Goal: Information Seeking & Learning: Learn about a topic

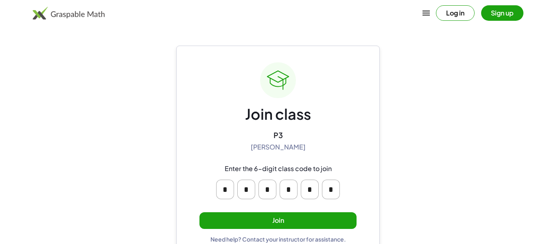
click at [295, 224] on button "Join" at bounding box center [277, 220] width 157 height 17
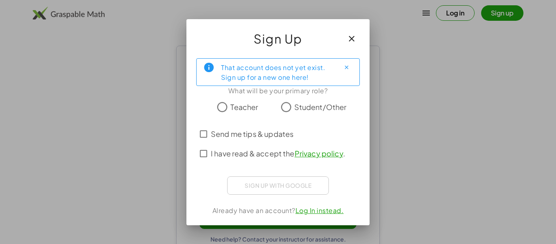
click at [313, 104] on span "Student/Other" at bounding box center [320, 106] width 53 height 11
click at [347, 68] on icon "Close" at bounding box center [347, 67] width 6 height 6
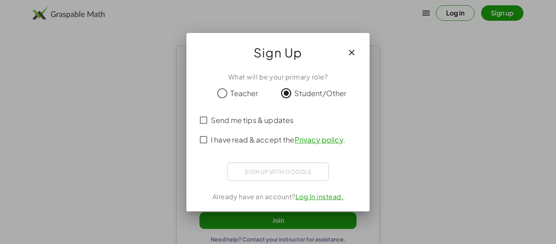
click at [300, 94] on span "Student/Other" at bounding box center [320, 93] width 53 height 11
click at [289, 118] on span "Send me tips & updates" at bounding box center [252, 119] width 83 height 11
click at [285, 140] on span "I have read & accept the Privacy policy ." at bounding box center [278, 139] width 134 height 11
click at [283, 121] on span "Send me tips & updates" at bounding box center [252, 119] width 83 height 11
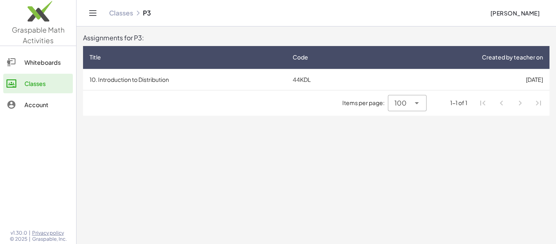
click at [519, 104] on li "Pagination Navigation" at bounding box center [520, 103] width 15 height 15
click at [498, 101] on li "Pagination Navigation" at bounding box center [501, 103] width 15 height 15
click at [64, 57] on div "Whiteboards" at bounding box center [46, 62] width 45 height 10
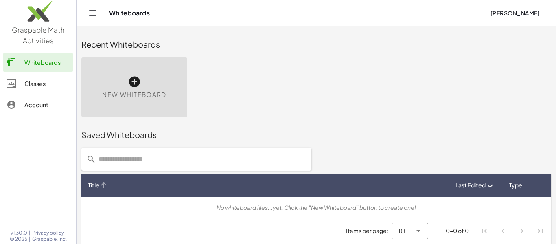
scroll to position [4, 0]
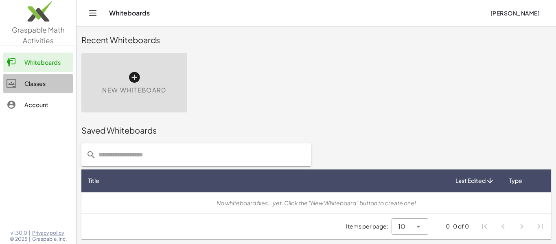
click at [32, 81] on div "Classes" at bounding box center [46, 84] width 45 height 10
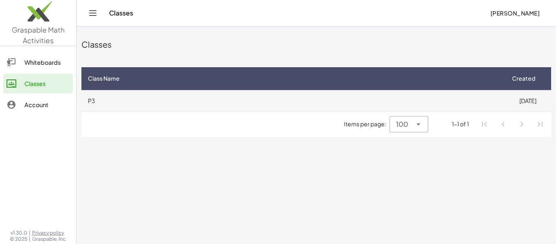
click at [284, 109] on td "P3" at bounding box center [292, 100] width 423 height 21
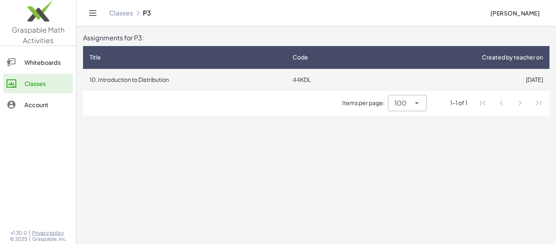
click at [251, 79] on td "10. Introduction to Distribution" at bounding box center [184, 79] width 203 height 21
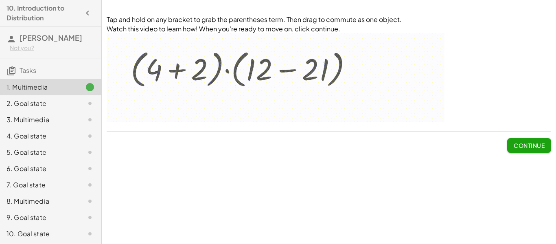
click at [533, 145] on span "Continue" at bounding box center [529, 145] width 31 height 7
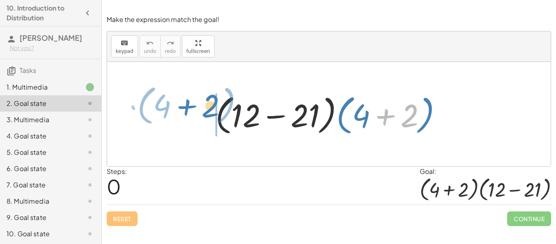
drag, startPoint x: 399, startPoint y: 116, endPoint x: 200, endPoint y: 106, distance: 198.8
click at [200, 106] on div "+ 2 · ( + 4 ) · ( + 12 − 21 ) · ( + 4 + 2 )" at bounding box center [329, 114] width 444 height 104
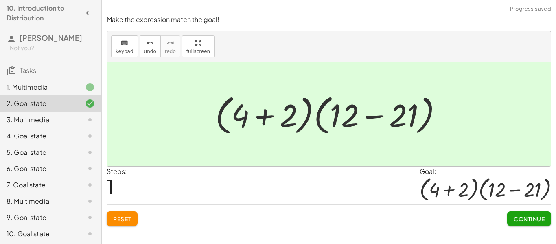
click at [533, 219] on span "Continue" at bounding box center [529, 218] width 31 height 7
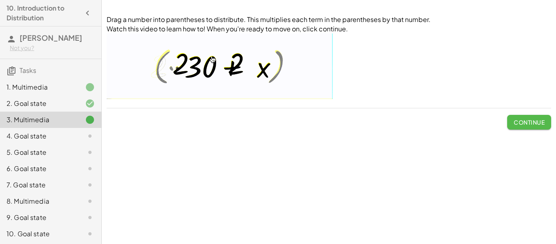
click at [537, 125] on span "Continue" at bounding box center [529, 121] width 31 height 7
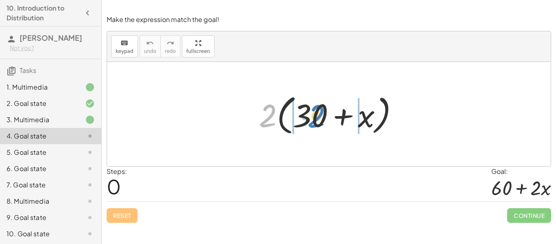
drag, startPoint x: 266, startPoint y: 121, endPoint x: 315, endPoint y: 122, distance: 48.8
click at [315, 122] on div at bounding box center [332, 114] width 155 height 47
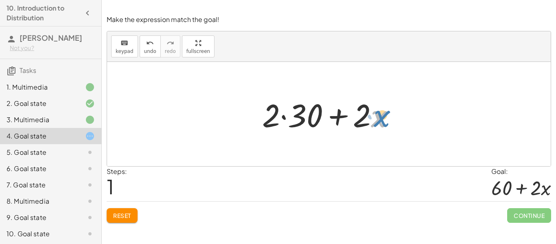
click at [383, 119] on div at bounding box center [332, 114] width 148 height 42
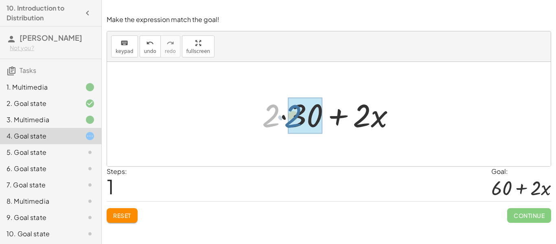
drag, startPoint x: 275, startPoint y: 123, endPoint x: 300, endPoint y: 122, distance: 24.4
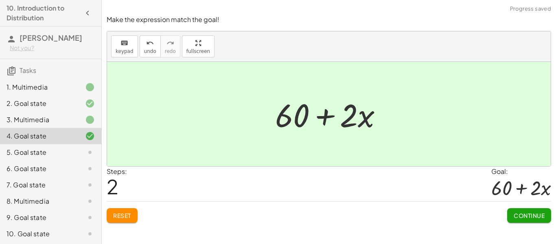
click at [516, 212] on span "Continue" at bounding box center [529, 215] width 31 height 7
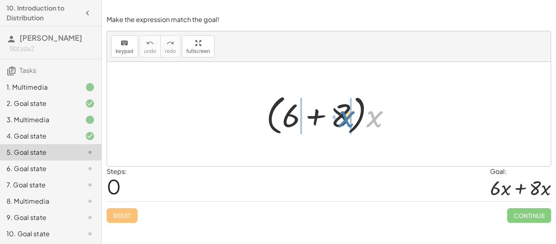
drag, startPoint x: 370, startPoint y: 123, endPoint x: 342, endPoint y: 123, distance: 28.1
click at [342, 123] on div at bounding box center [332, 114] width 140 height 47
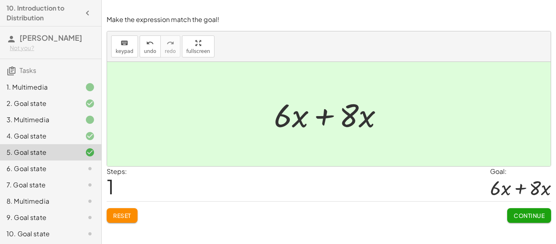
click at [525, 218] on span "Continue" at bounding box center [529, 215] width 31 height 7
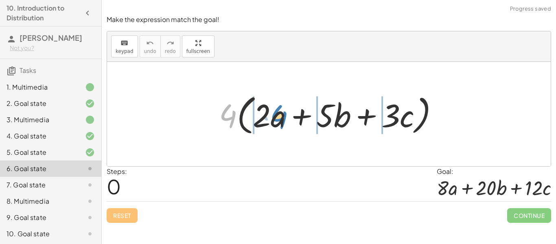
drag, startPoint x: 220, startPoint y: 115, endPoint x: 270, endPoint y: 116, distance: 50.5
click at [270, 116] on div at bounding box center [332, 114] width 234 height 47
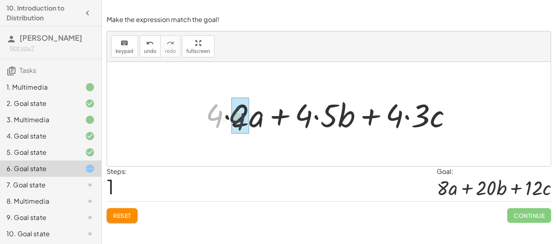
drag, startPoint x: 217, startPoint y: 118, endPoint x: 243, endPoint y: 118, distance: 26.0
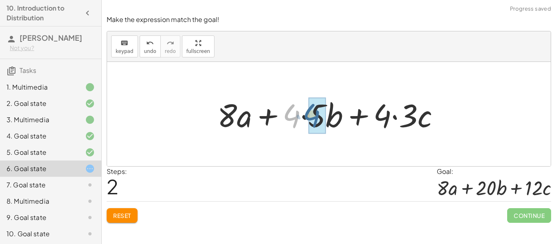
drag, startPoint x: 297, startPoint y: 118, endPoint x: 316, endPoint y: 117, distance: 19.6
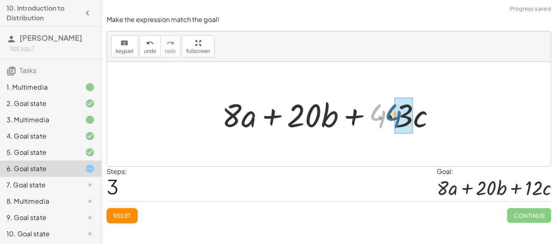
drag, startPoint x: 380, startPoint y: 118, endPoint x: 395, endPoint y: 117, distance: 15.5
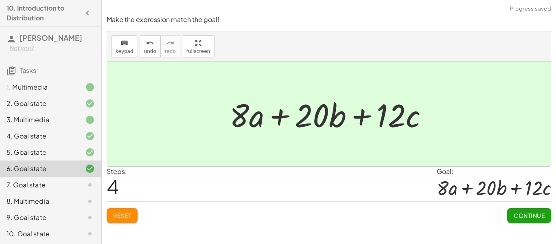
click at [525, 217] on span "Continue" at bounding box center [529, 215] width 31 height 7
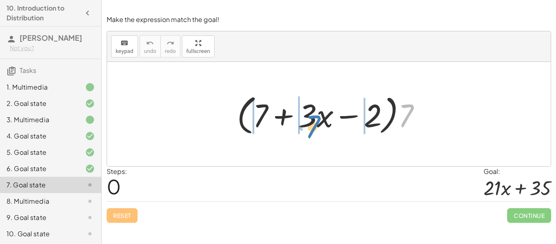
drag, startPoint x: 413, startPoint y: 114, endPoint x: 318, endPoint y: 125, distance: 95.4
click at [318, 125] on div at bounding box center [332, 114] width 199 height 47
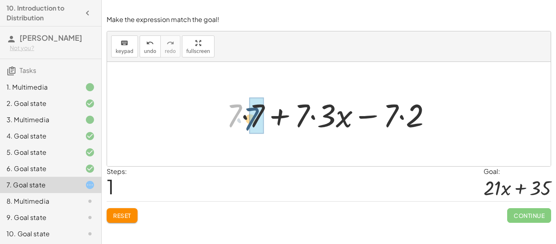
drag, startPoint x: 234, startPoint y: 116, endPoint x: 252, endPoint y: 119, distance: 17.3
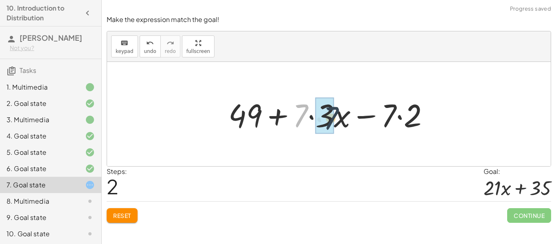
drag, startPoint x: 300, startPoint y: 119, endPoint x: 332, endPoint y: 121, distance: 32.2
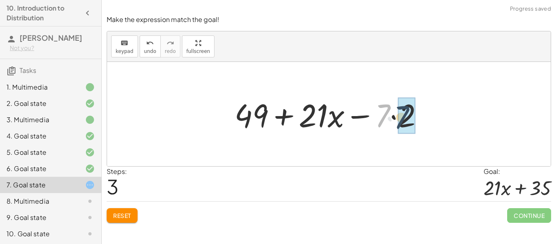
drag, startPoint x: 384, startPoint y: 119, endPoint x: 403, endPoint y: 121, distance: 18.8
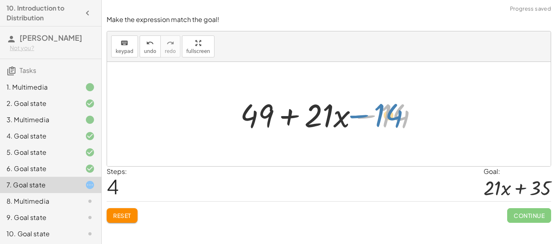
drag, startPoint x: 383, startPoint y: 116, endPoint x: 376, endPoint y: 115, distance: 7.0
click at [376, 115] on div at bounding box center [332, 114] width 192 height 42
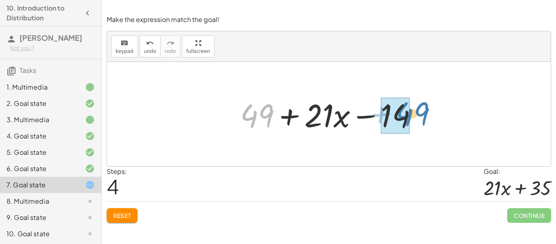
drag, startPoint x: 265, startPoint y: 115, endPoint x: 421, endPoint y: 110, distance: 155.6
click at [421, 110] on div at bounding box center [332, 114] width 192 height 42
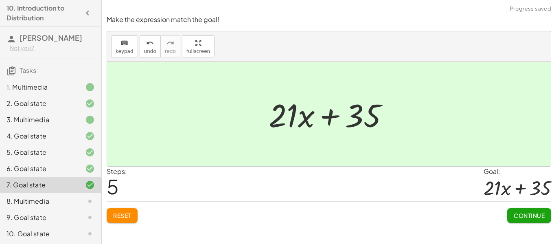
click at [517, 213] on span "Continue" at bounding box center [529, 215] width 31 height 7
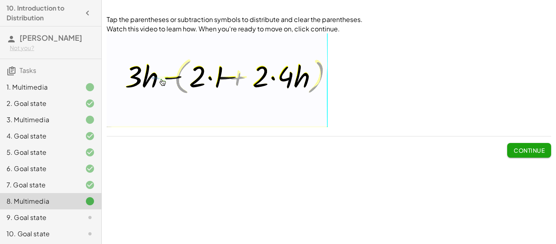
click at [516, 151] on span "Continue" at bounding box center [529, 150] width 31 height 7
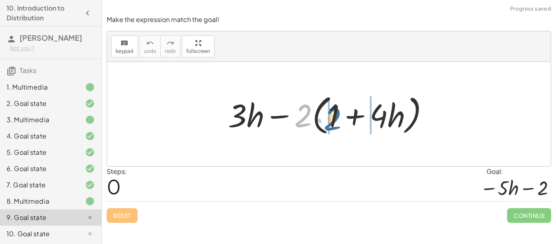
drag, startPoint x: 301, startPoint y: 116, endPoint x: 330, endPoint y: 119, distance: 29.4
click at [330, 119] on div at bounding box center [332, 114] width 216 height 47
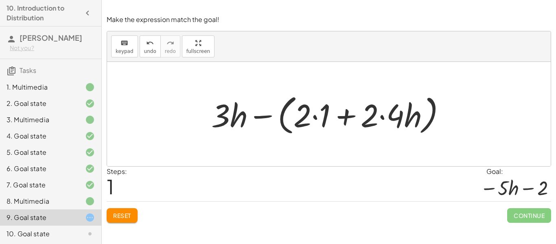
click at [259, 118] on div at bounding box center [331, 114] width 249 height 47
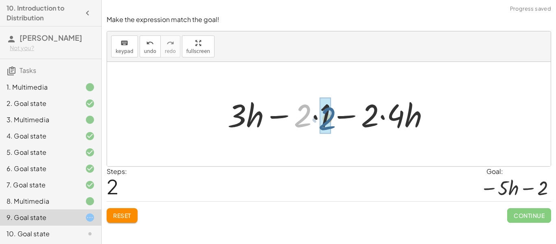
drag, startPoint x: 303, startPoint y: 118, endPoint x: 327, endPoint y: 121, distance: 24.1
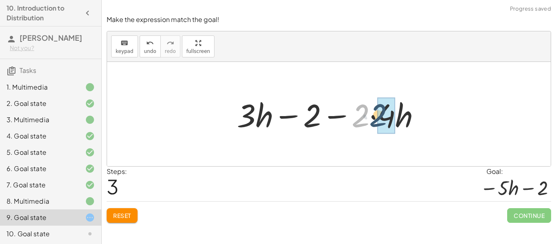
drag, startPoint x: 352, startPoint y: 122, endPoint x: 376, endPoint y: 121, distance: 24.5
click at [376, 121] on div at bounding box center [332, 114] width 198 height 42
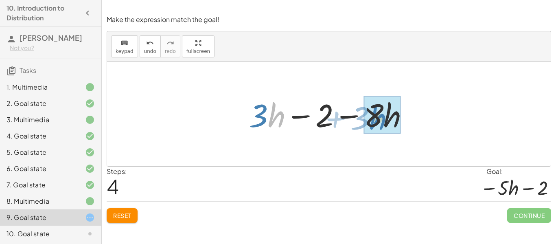
drag, startPoint x: 275, startPoint y: 120, endPoint x: 378, endPoint y: 123, distance: 103.0
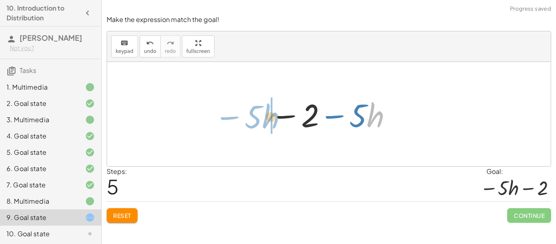
drag, startPoint x: 379, startPoint y: 124, endPoint x: 273, endPoint y: 125, distance: 105.4
click at [273, 125] on div at bounding box center [332, 114] width 131 height 42
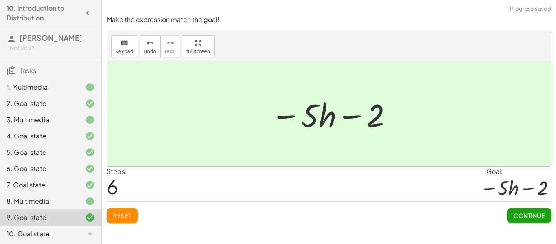
click at [532, 213] on span "Continue" at bounding box center [529, 215] width 31 height 7
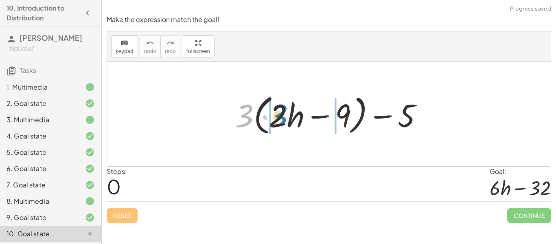
drag, startPoint x: 247, startPoint y: 119, endPoint x: 283, endPoint y: 119, distance: 36.2
click at [283, 119] on div at bounding box center [332, 114] width 203 height 47
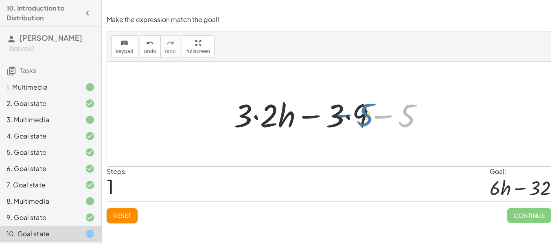
drag, startPoint x: 408, startPoint y: 125, endPoint x: 363, endPoint y: 124, distance: 45.2
click at [363, 124] on div at bounding box center [332, 114] width 204 height 42
drag, startPoint x: 409, startPoint y: 115, endPoint x: 344, endPoint y: 116, distance: 65.1
click at [344, 116] on div at bounding box center [332, 114] width 204 height 42
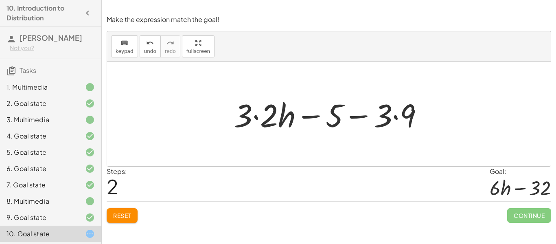
click at [355, 118] on div at bounding box center [332, 114] width 204 height 42
click at [314, 117] on div at bounding box center [332, 114] width 204 height 42
drag, startPoint x: 247, startPoint y: 117, endPoint x: 274, endPoint y: 118, distance: 26.5
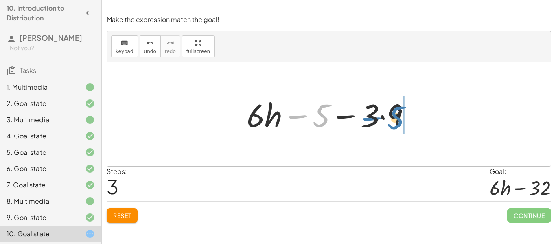
drag, startPoint x: 324, startPoint y: 116, endPoint x: 398, endPoint y: 118, distance: 73.7
click at [398, 118] on div at bounding box center [332, 114] width 178 height 42
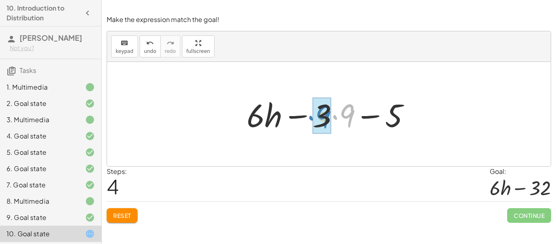
drag, startPoint x: 344, startPoint y: 119, endPoint x: 321, endPoint y: 120, distance: 23.6
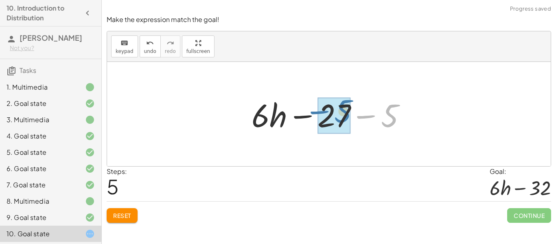
drag, startPoint x: 387, startPoint y: 118, endPoint x: 340, endPoint y: 113, distance: 47.0
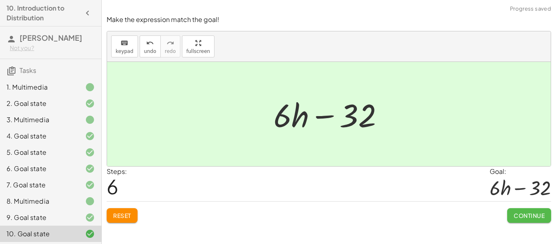
click at [532, 218] on span "Continue" at bounding box center [529, 215] width 31 height 7
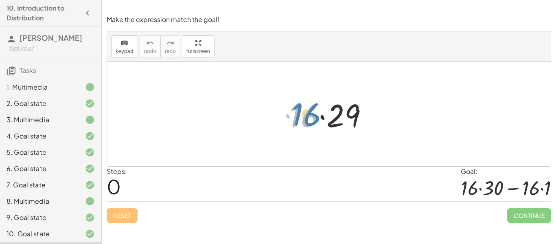
click at [310, 119] on div at bounding box center [331, 114] width 93 height 42
click at [323, 119] on div at bounding box center [331, 114] width 93 height 42
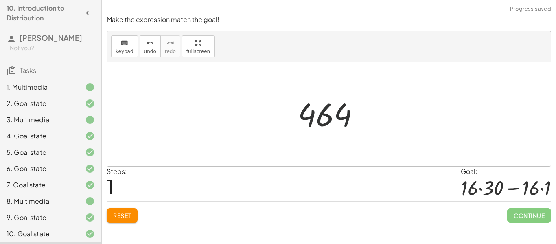
click at [328, 122] on div at bounding box center [332, 114] width 77 height 40
click at [303, 118] on div at bounding box center [331, 114] width 93 height 42
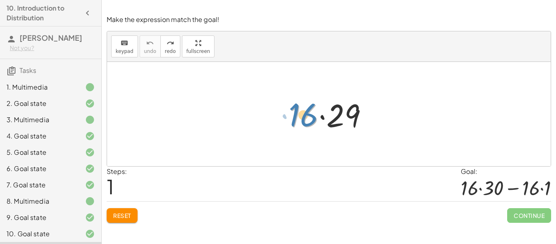
click at [302, 116] on div at bounding box center [331, 114] width 93 height 42
click at [335, 121] on div at bounding box center [331, 114] width 93 height 42
click at [130, 213] on span "Reset" at bounding box center [122, 215] width 18 height 7
click at [331, 122] on div at bounding box center [331, 114] width 93 height 42
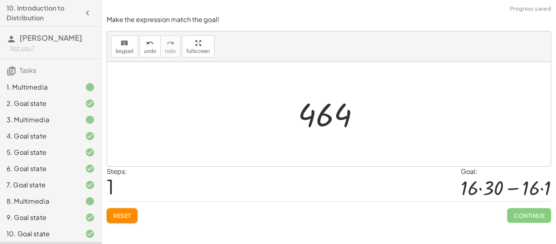
click at [325, 113] on div at bounding box center [332, 114] width 77 height 40
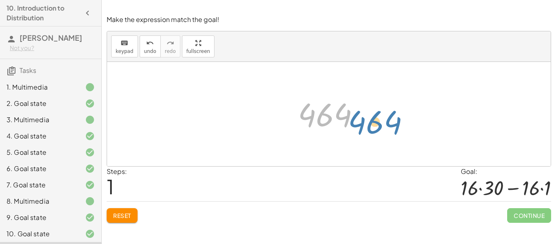
drag, startPoint x: 324, startPoint y: 114, endPoint x: 374, endPoint y: 118, distance: 50.7
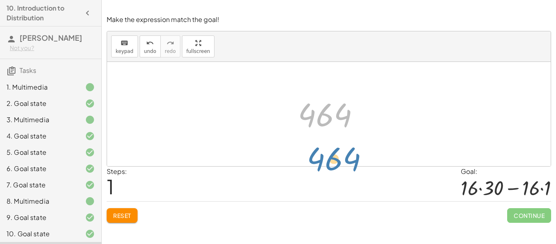
drag, startPoint x: 322, startPoint y: 124, endPoint x: 330, endPoint y: 168, distance: 44.5
click at [0, 0] on div "Make the expression match the goal! keyboard keypad undo undo redo redo fullscr…" at bounding box center [0, 0] width 0 height 0
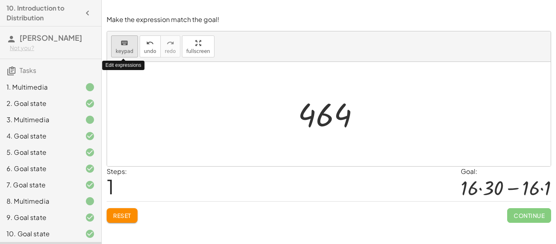
click at [120, 43] on icon "keyboard" at bounding box center [124, 43] width 8 height 10
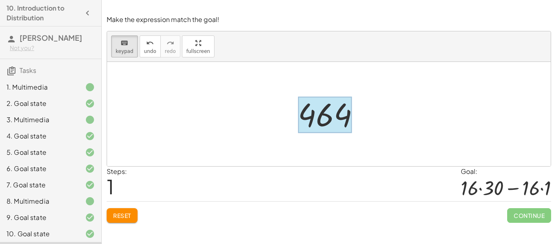
click at [334, 125] on div at bounding box center [325, 115] width 54 height 36
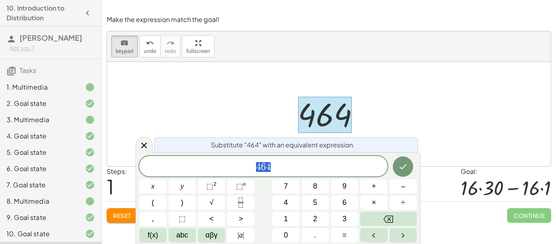
scroll to position [0, 0]
click at [283, 169] on span "4 6 4 ​" at bounding box center [263, 166] width 248 height 11
click at [403, 202] on span "÷" at bounding box center [403, 202] width 4 height 11
click at [315, 217] on span "2" at bounding box center [315, 218] width 4 height 11
click at [405, 166] on icon "Done" at bounding box center [403, 167] width 10 height 10
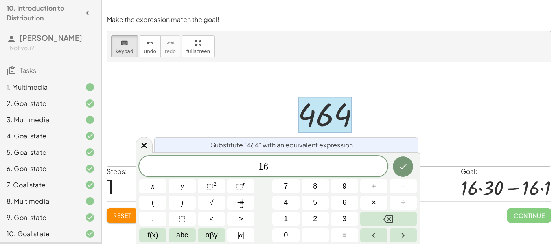
scroll to position [1, 0]
click at [380, 204] on button "×" at bounding box center [373, 202] width 27 height 14
click at [373, 200] on span "×" at bounding box center [374, 202] width 4 height 11
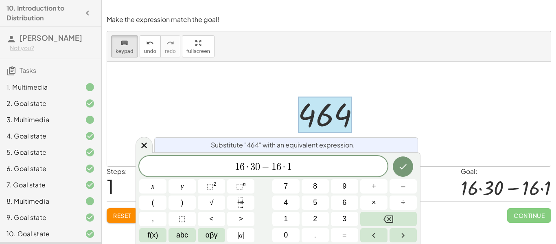
click at [406, 166] on icon "Done" at bounding box center [403, 167] width 10 height 10
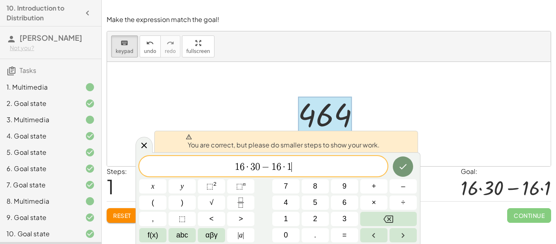
click at [271, 164] on span "−" at bounding box center [266, 167] width 12 height 10
click at [299, 165] on span "1 6 · 3 0 − ​ 1 6 · 1" at bounding box center [263, 166] width 248 height 11
click at [405, 162] on icon "Done" at bounding box center [403, 167] width 10 height 10
click at [413, 166] on button "Done" at bounding box center [403, 166] width 20 height 20
click at [411, 170] on button "Done" at bounding box center [403, 166] width 20 height 20
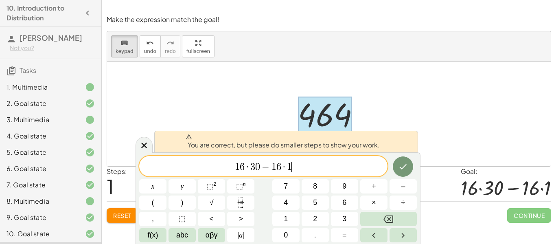
click at [411, 171] on button "Done" at bounding box center [403, 166] width 20 height 20
click at [407, 171] on button "Done" at bounding box center [403, 166] width 20 height 20
click at [330, 160] on div "1 6 · 3 0 − 1 6 · 1 ​" at bounding box center [263, 166] width 248 height 20
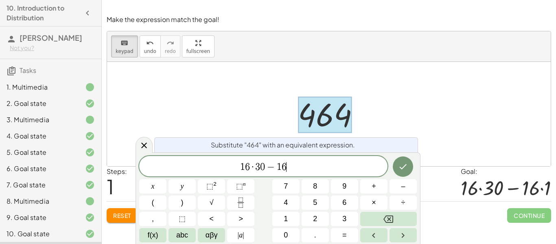
click at [406, 169] on icon "Done" at bounding box center [403, 167] width 10 height 10
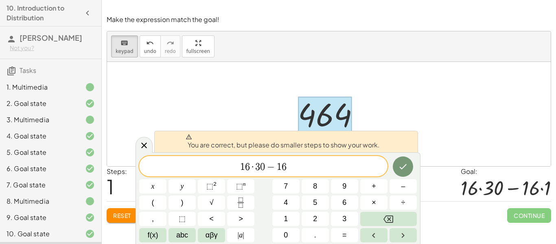
click at [263, 168] on span "0" at bounding box center [262, 167] width 5 height 10
click at [344, 235] on span "=" at bounding box center [344, 235] width 4 height 11
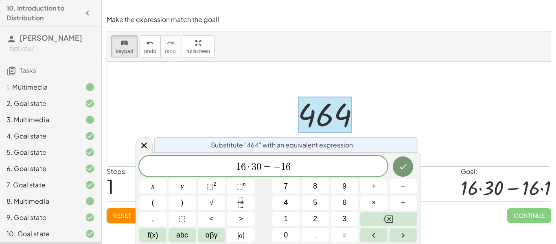
click at [281, 164] on span "1" at bounding box center [283, 167] width 5 height 10
click at [311, 162] on span "1 6 · 3 0 ​ 1 6" at bounding box center [263, 166] width 248 height 11
click at [344, 235] on span "=" at bounding box center [344, 235] width 4 height 11
click at [401, 158] on button "Done" at bounding box center [403, 166] width 20 height 20
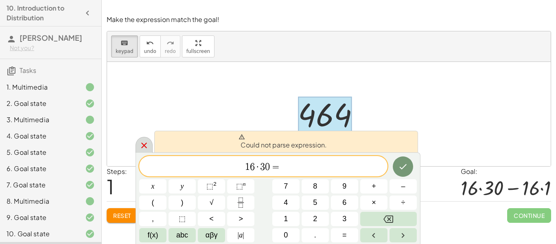
click at [147, 148] on icon at bounding box center [144, 145] width 6 height 6
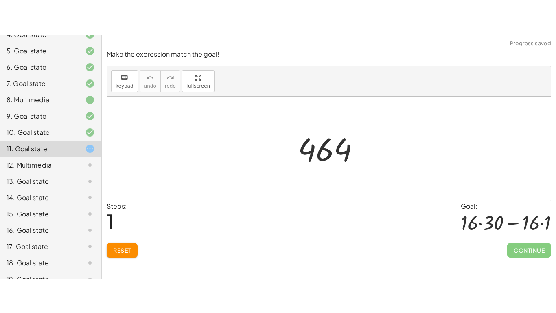
scroll to position [143, 0]
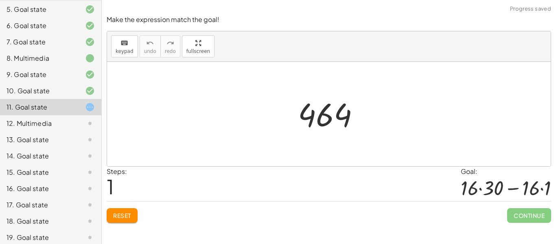
click at [88, 92] on icon at bounding box center [90, 91] width 10 height 10
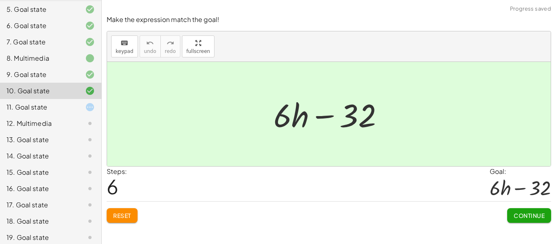
click at [28, 76] on div "9. Goal state" at bounding box center [40, 75] width 66 height 10
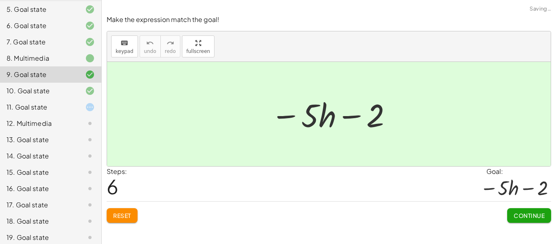
click at [40, 61] on div "8. Multimedia" at bounding box center [40, 58] width 66 height 10
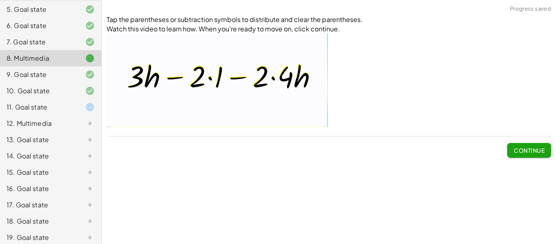
click at [90, 109] on icon at bounding box center [90, 107] width 10 height 10
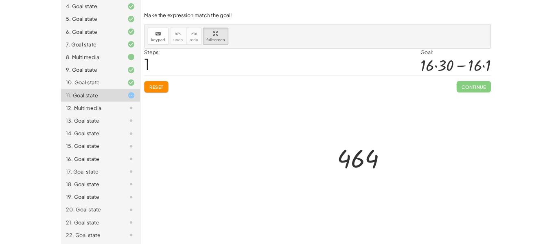
scroll to position [128, 0]
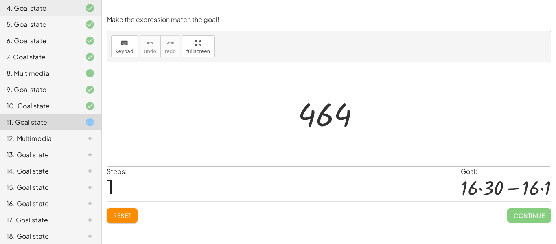
click at [523, 217] on span "Continue" at bounding box center [529, 215] width 44 height 15
click at [525, 216] on span "Continue" at bounding box center [529, 215] width 44 height 15
click at [525, 215] on span "Continue" at bounding box center [529, 215] width 44 height 15
click at [523, 216] on span "Continue" at bounding box center [529, 215] width 44 height 15
click at [499, 189] on div at bounding box center [506, 187] width 90 height 23
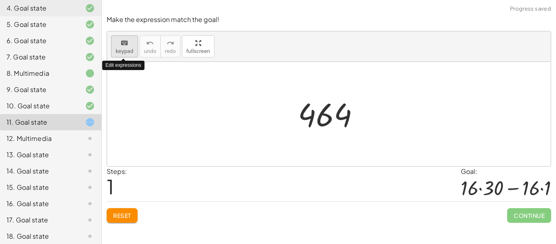
click at [118, 44] on div "keyboard" at bounding box center [125, 43] width 18 height 10
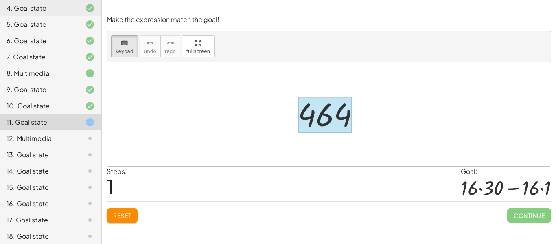
click at [339, 128] on div at bounding box center [325, 115] width 54 height 36
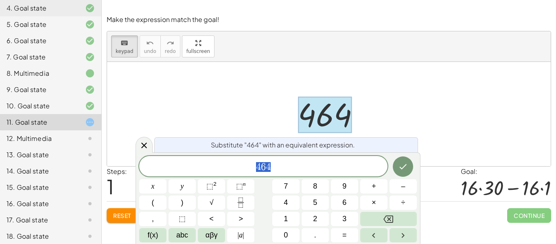
click at [295, 170] on span "4 6 4" at bounding box center [263, 166] width 248 height 11
click at [380, 201] on button "×" at bounding box center [373, 202] width 27 height 14
click at [289, 213] on button "1" at bounding box center [285, 219] width 27 height 14
click at [401, 164] on icon "Done" at bounding box center [403, 167] width 10 height 10
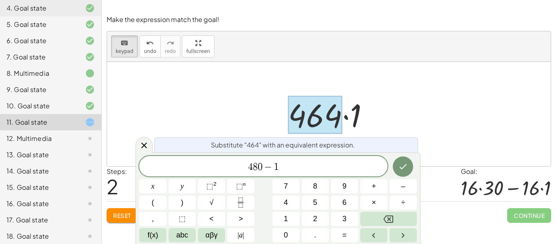
scroll to position [4, 0]
click at [405, 167] on icon "Done" at bounding box center [403, 167] width 10 height 10
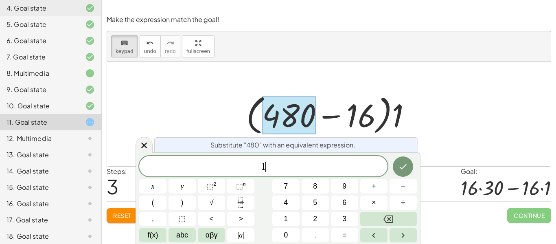
scroll to position [5, 0]
click at [376, 202] on button "×" at bounding box center [373, 202] width 27 height 14
click at [343, 221] on span "3" at bounding box center [344, 218] width 4 height 11
click at [284, 232] on span "0" at bounding box center [286, 235] width 4 height 11
click at [400, 169] on icon "Done" at bounding box center [403, 167] width 10 height 10
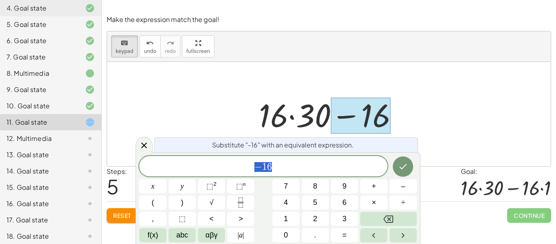
scroll to position [6, 0]
click at [289, 168] on span "− 1 6" at bounding box center [263, 166] width 248 height 11
click at [316, 237] on button "." at bounding box center [315, 235] width 27 height 14
click at [287, 220] on span "1" at bounding box center [286, 218] width 4 height 11
click at [410, 164] on button "Done" at bounding box center [403, 166] width 20 height 20
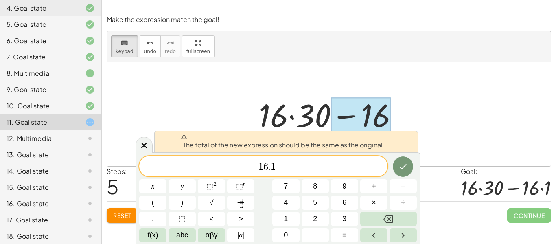
click at [407, 217] on button "Backspace" at bounding box center [388, 219] width 57 height 14
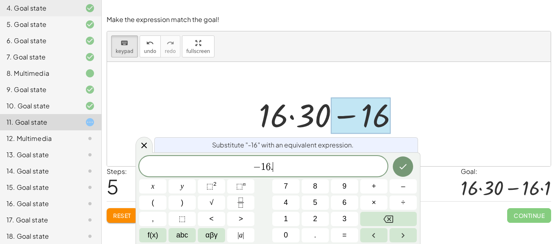
click at [407, 219] on button "Backspace" at bounding box center [388, 219] width 57 height 14
click at [376, 200] on span "×" at bounding box center [374, 202] width 4 height 11
click at [288, 217] on span "1" at bounding box center [286, 218] width 4 height 11
click at [398, 169] on icon "Done" at bounding box center [403, 167] width 10 height 10
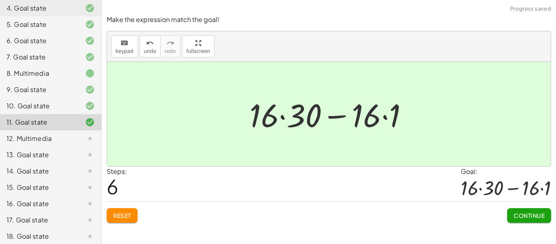
click at [527, 219] on span "Continue" at bounding box center [529, 215] width 31 height 7
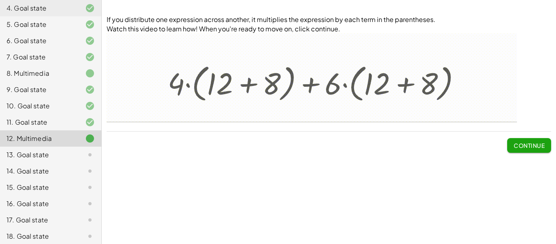
click at [527, 148] on span "Continue" at bounding box center [529, 145] width 31 height 7
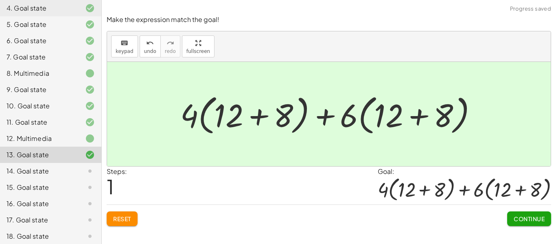
click at [528, 225] on button "Continue" at bounding box center [529, 218] width 44 height 15
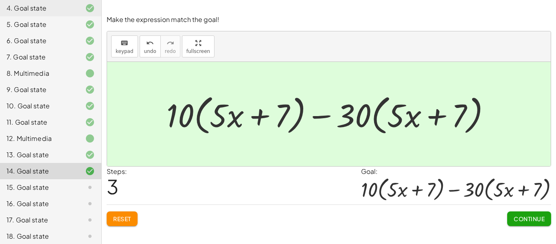
click at [527, 217] on span "Continue" at bounding box center [529, 218] width 31 height 7
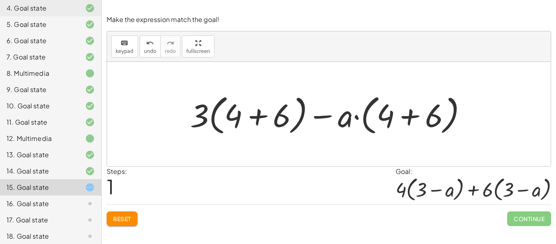
click at [127, 219] on span "Reset" at bounding box center [122, 218] width 18 height 7
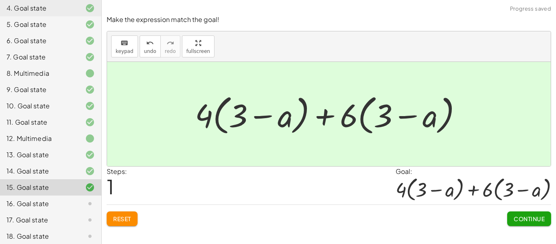
click at [543, 222] on button "Continue" at bounding box center [529, 218] width 44 height 15
